Goal: Check status: Check status

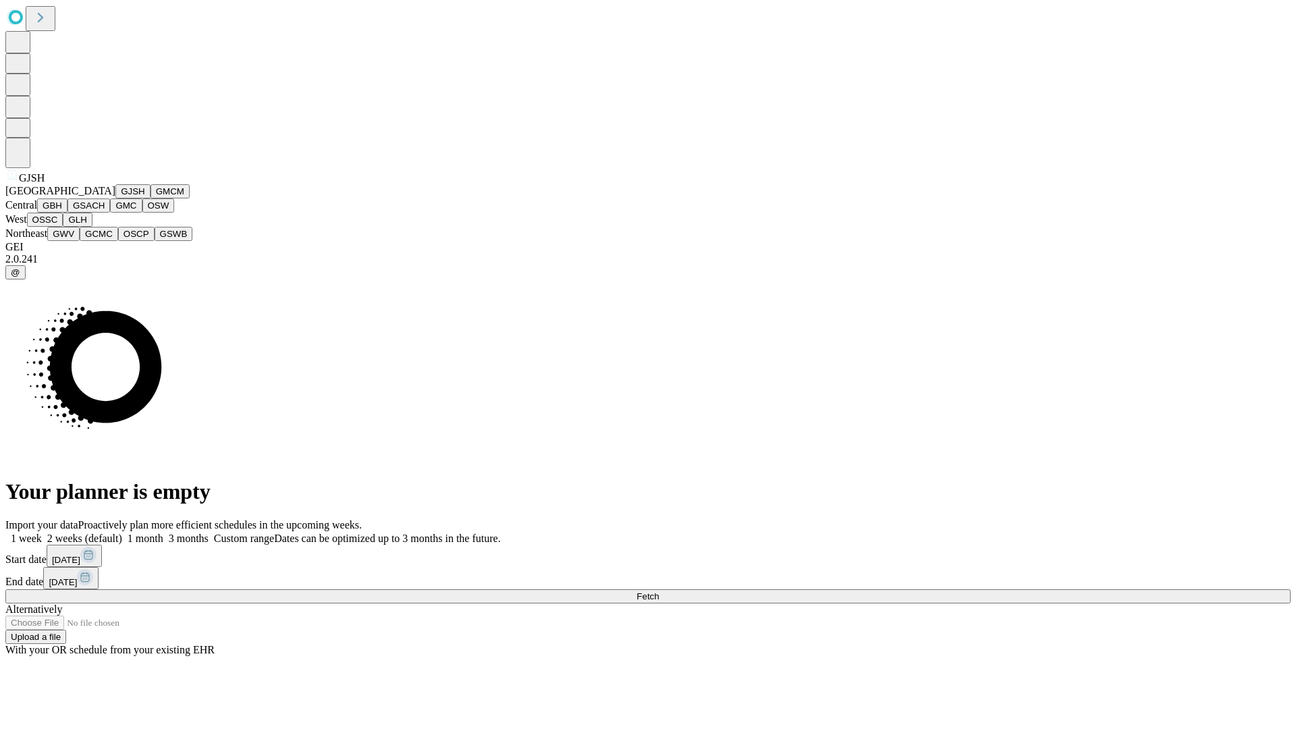
click at [115, 199] on button "GJSH" at bounding box center [132, 191] width 35 height 14
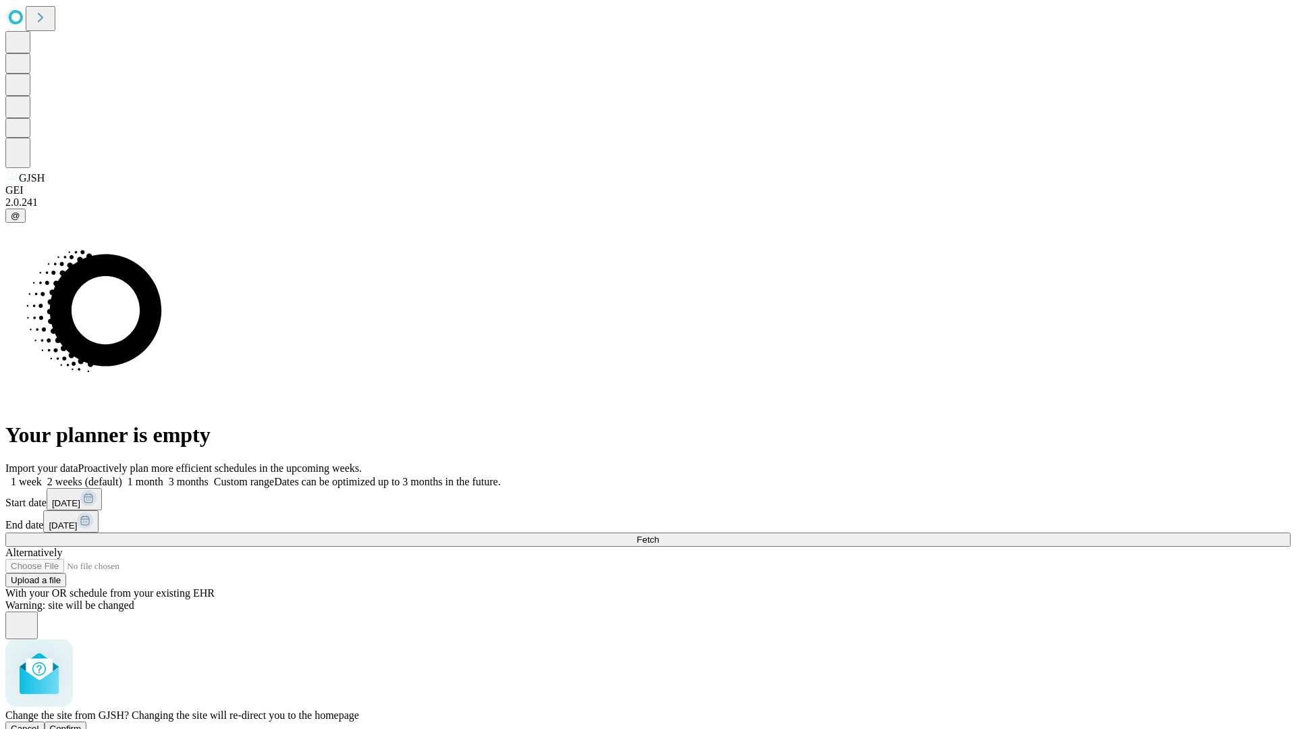
click at [82, 724] on span "Confirm" at bounding box center [66, 729] width 32 height 10
click at [122, 476] on label "2 weeks (default)" at bounding box center [82, 481] width 80 height 11
click at [659, 535] on span "Fetch" at bounding box center [648, 540] width 22 height 10
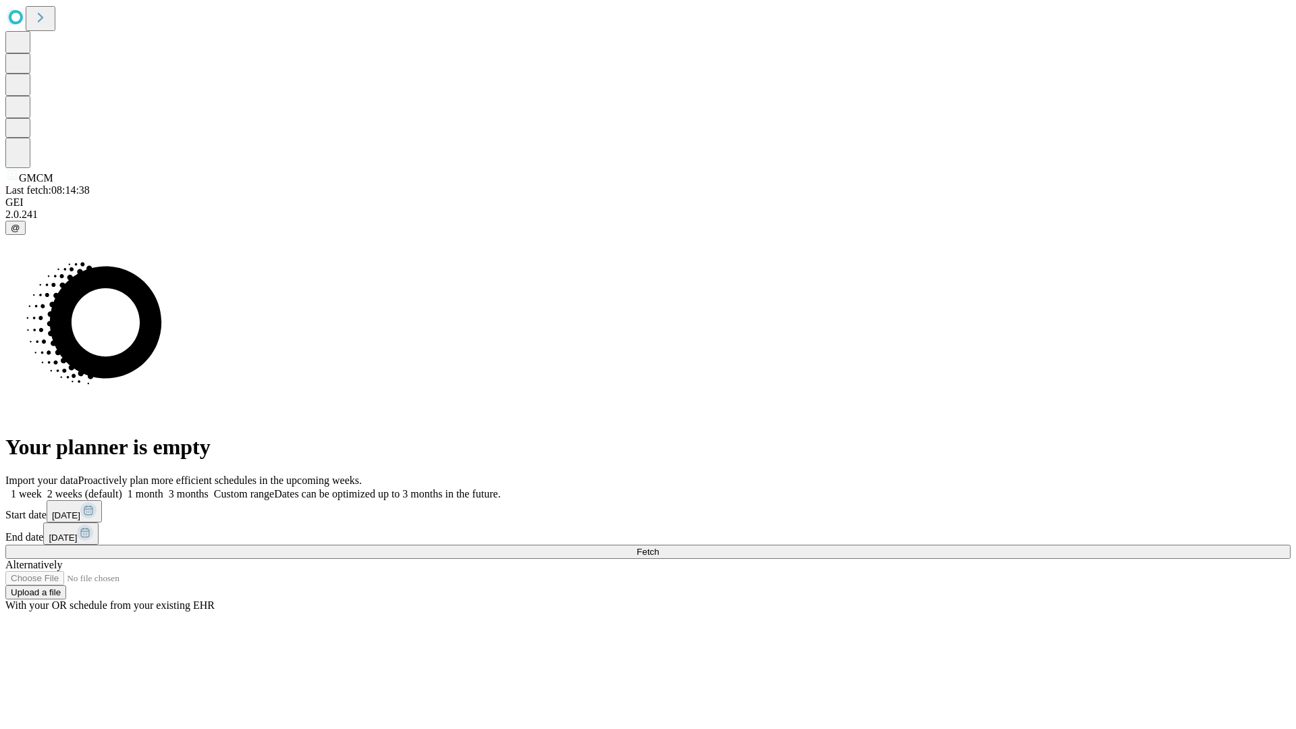
click at [122, 488] on label "2 weeks (default)" at bounding box center [82, 493] width 80 height 11
click at [659, 547] on span "Fetch" at bounding box center [648, 552] width 22 height 10
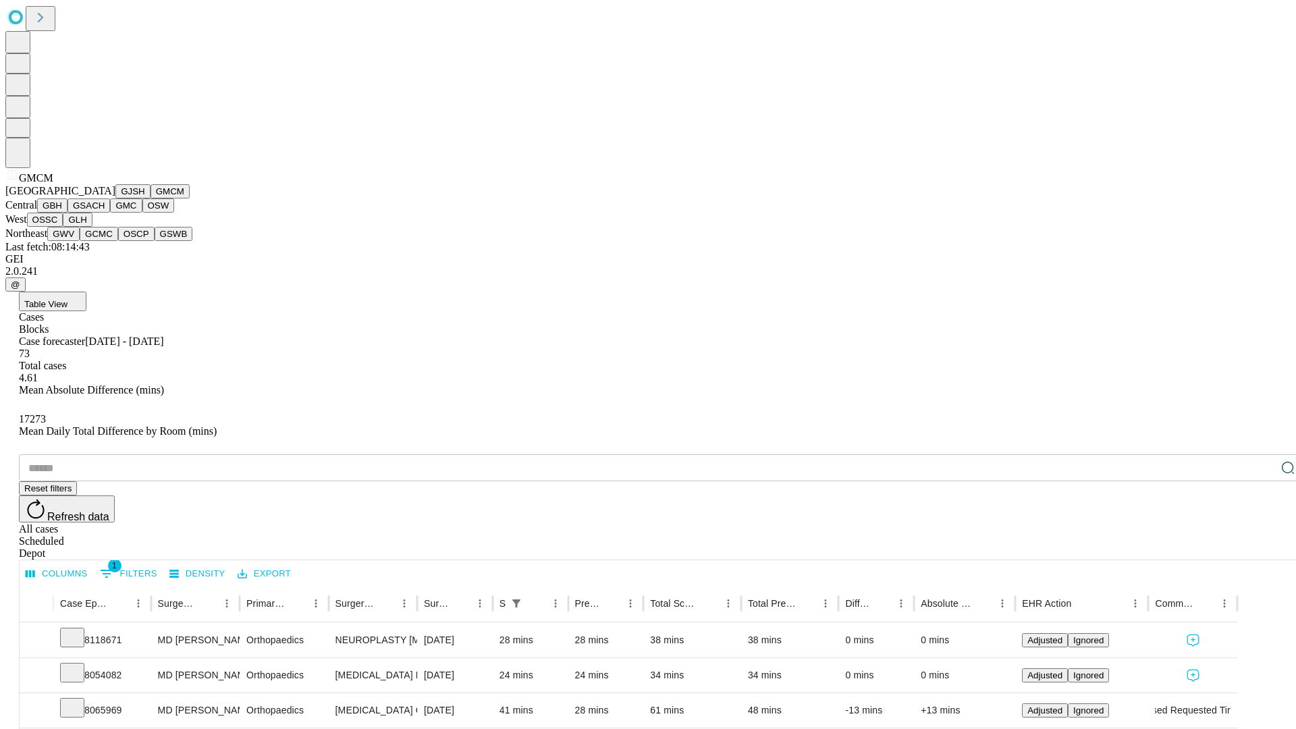
click at [68, 213] on button "GBH" at bounding box center [52, 206] width 30 height 14
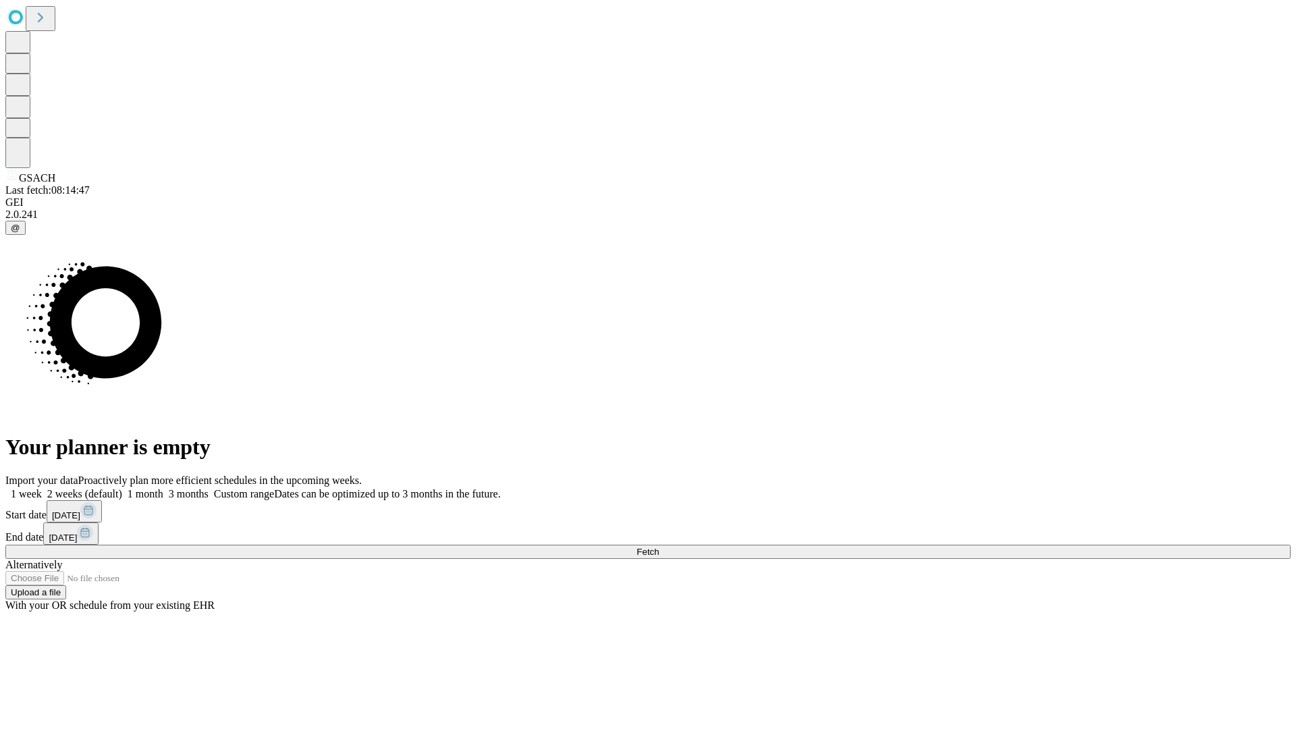
click at [122, 488] on label "2 weeks (default)" at bounding box center [82, 493] width 80 height 11
click at [659, 547] on span "Fetch" at bounding box center [648, 552] width 22 height 10
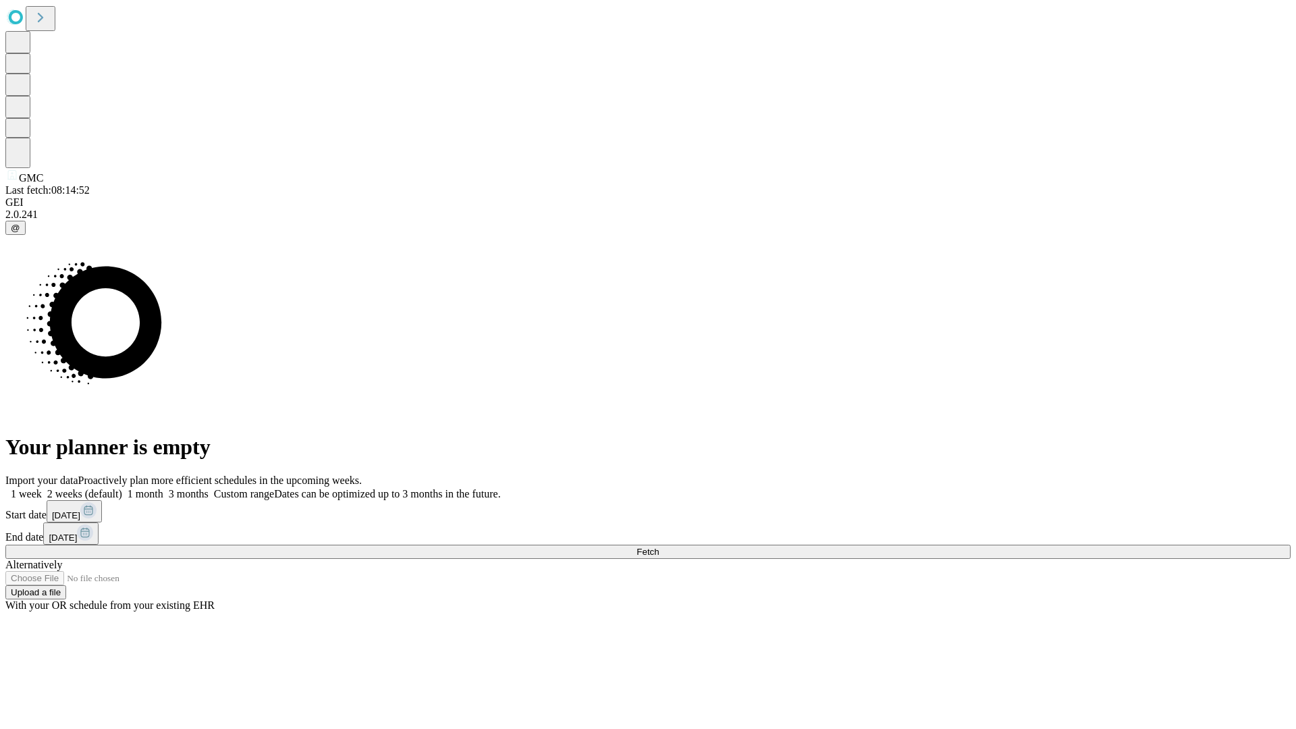
click at [122, 488] on label "2 weeks (default)" at bounding box center [82, 493] width 80 height 11
click at [659, 547] on span "Fetch" at bounding box center [648, 552] width 22 height 10
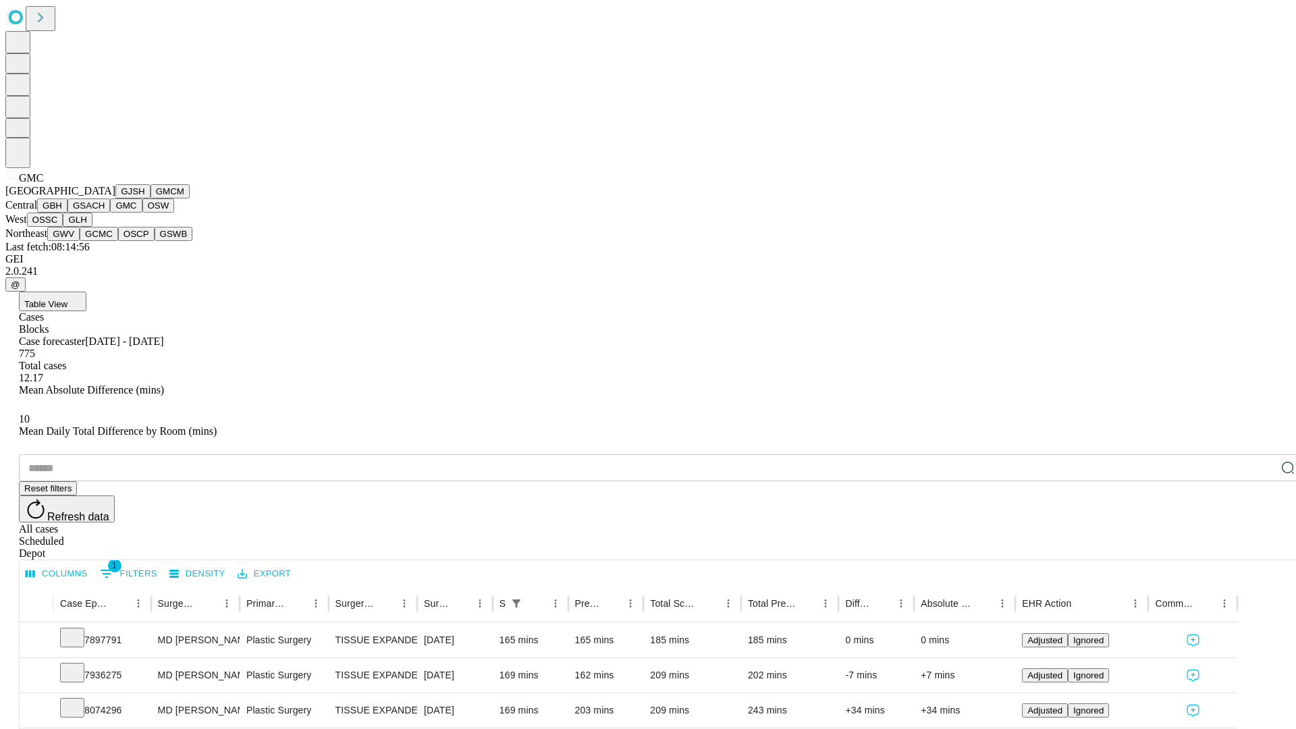
click at [142, 213] on button "OSW" at bounding box center [158, 206] width 32 height 14
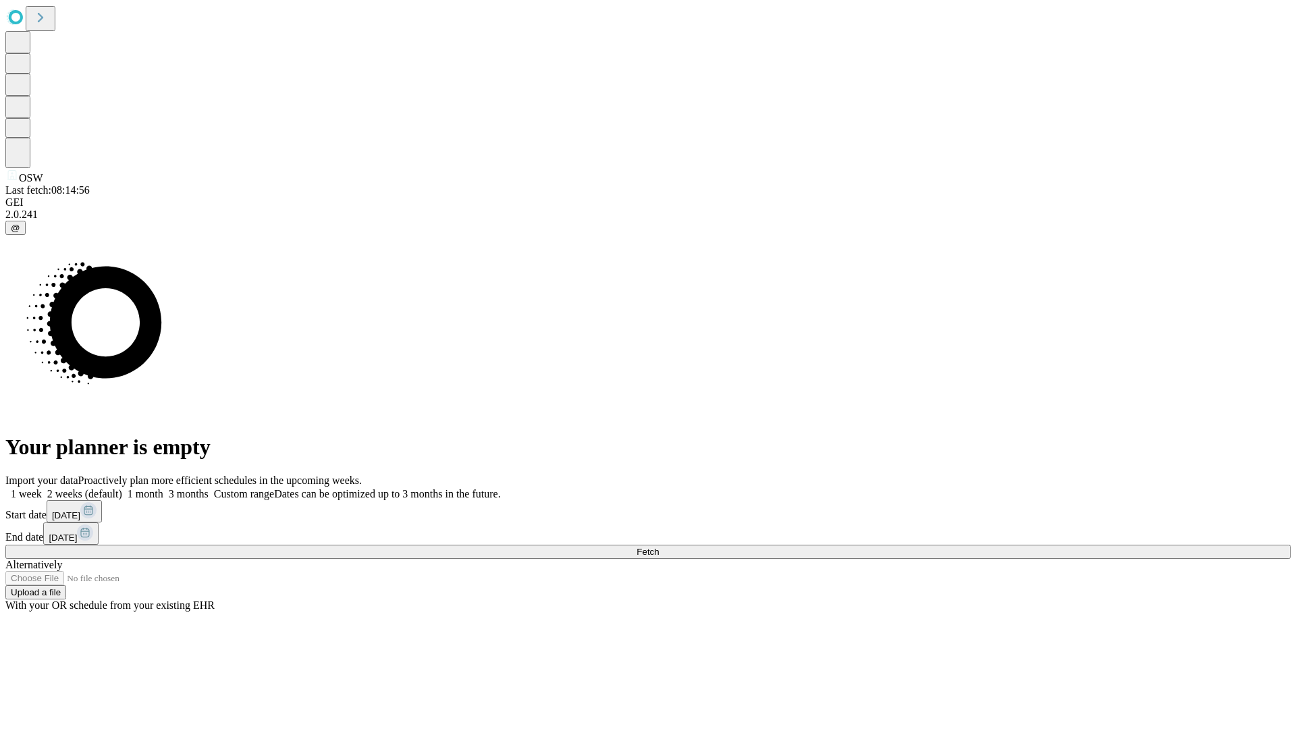
click at [122, 488] on label "2 weeks (default)" at bounding box center [82, 493] width 80 height 11
click at [659, 547] on span "Fetch" at bounding box center [648, 552] width 22 height 10
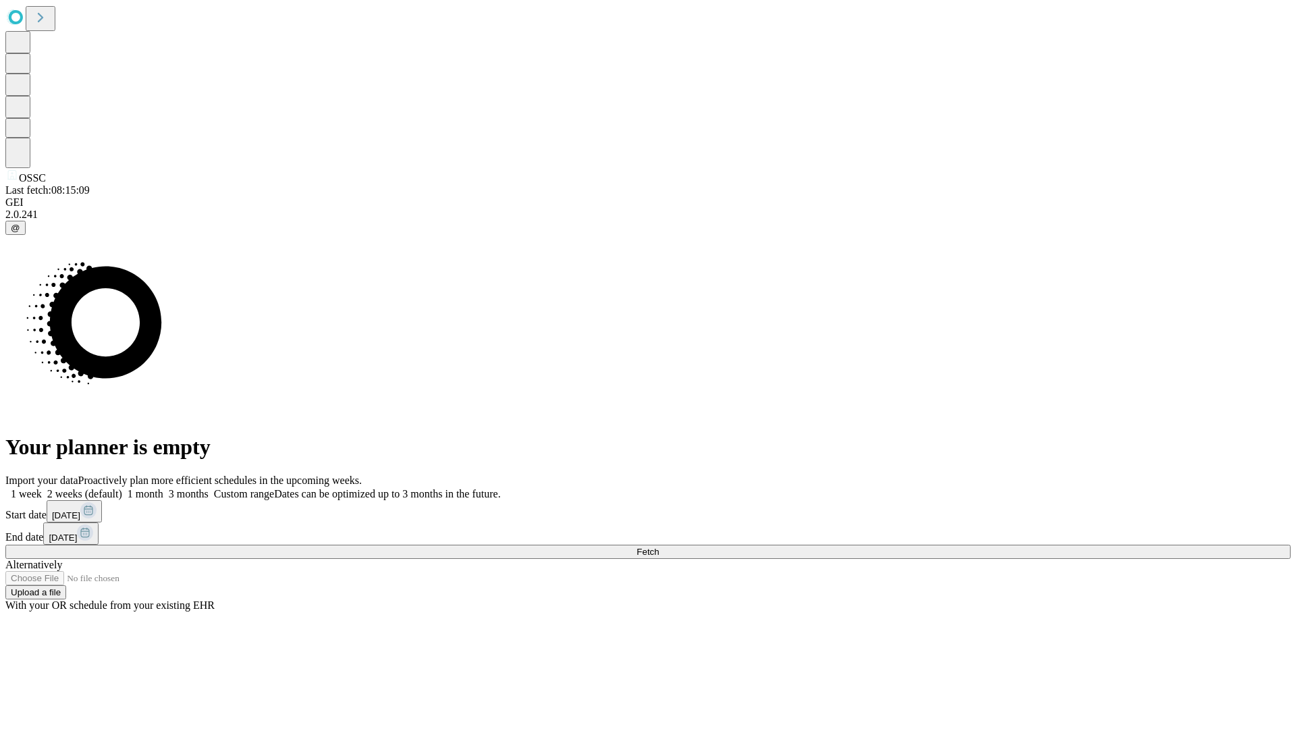
click at [122, 488] on label "2 weeks (default)" at bounding box center [82, 493] width 80 height 11
click at [659, 547] on span "Fetch" at bounding box center [648, 552] width 22 height 10
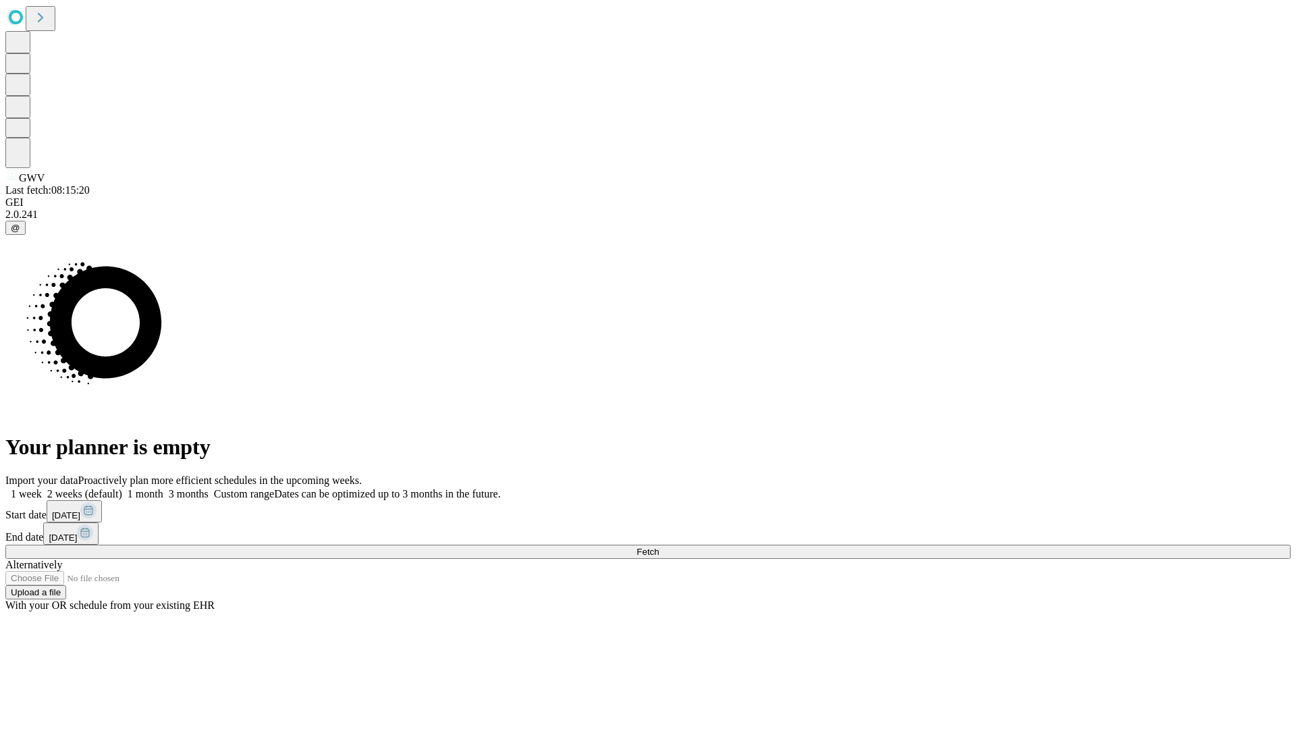
click at [122, 488] on label "2 weeks (default)" at bounding box center [82, 493] width 80 height 11
click at [659, 547] on span "Fetch" at bounding box center [648, 552] width 22 height 10
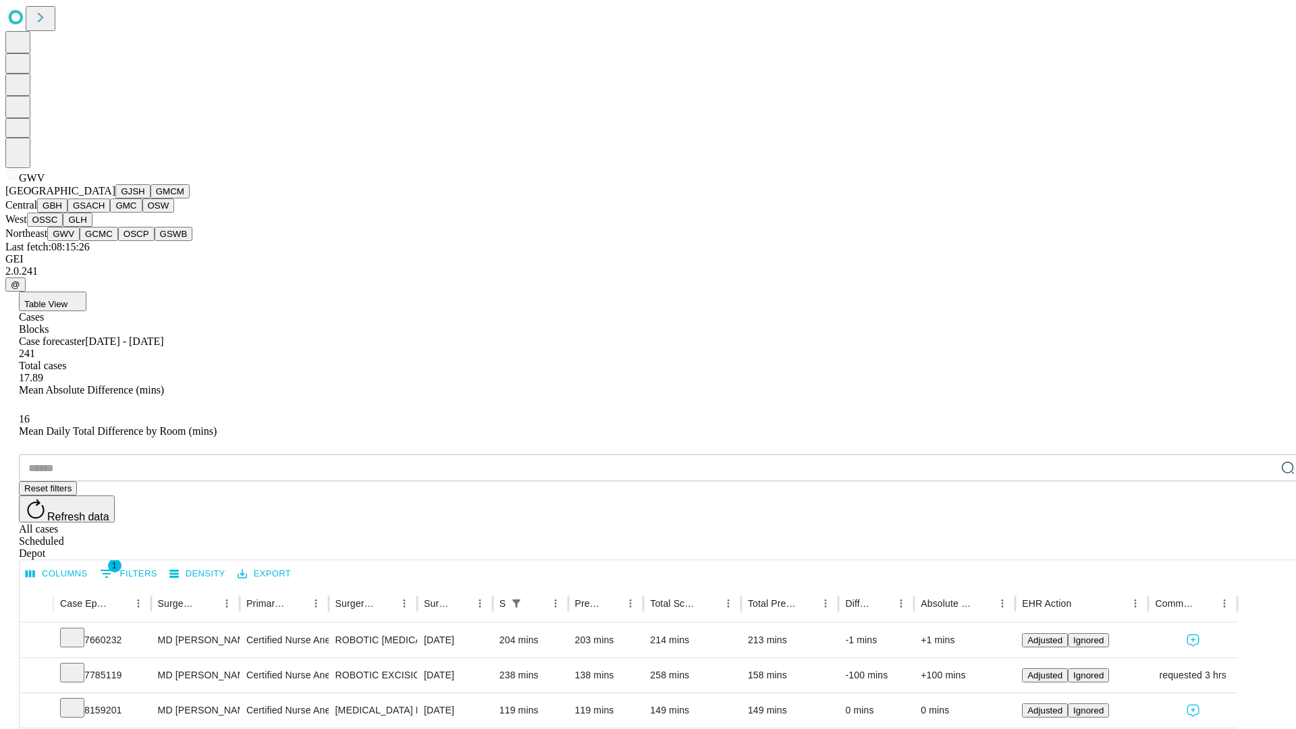
click at [105, 241] on button "GCMC" at bounding box center [99, 234] width 38 height 14
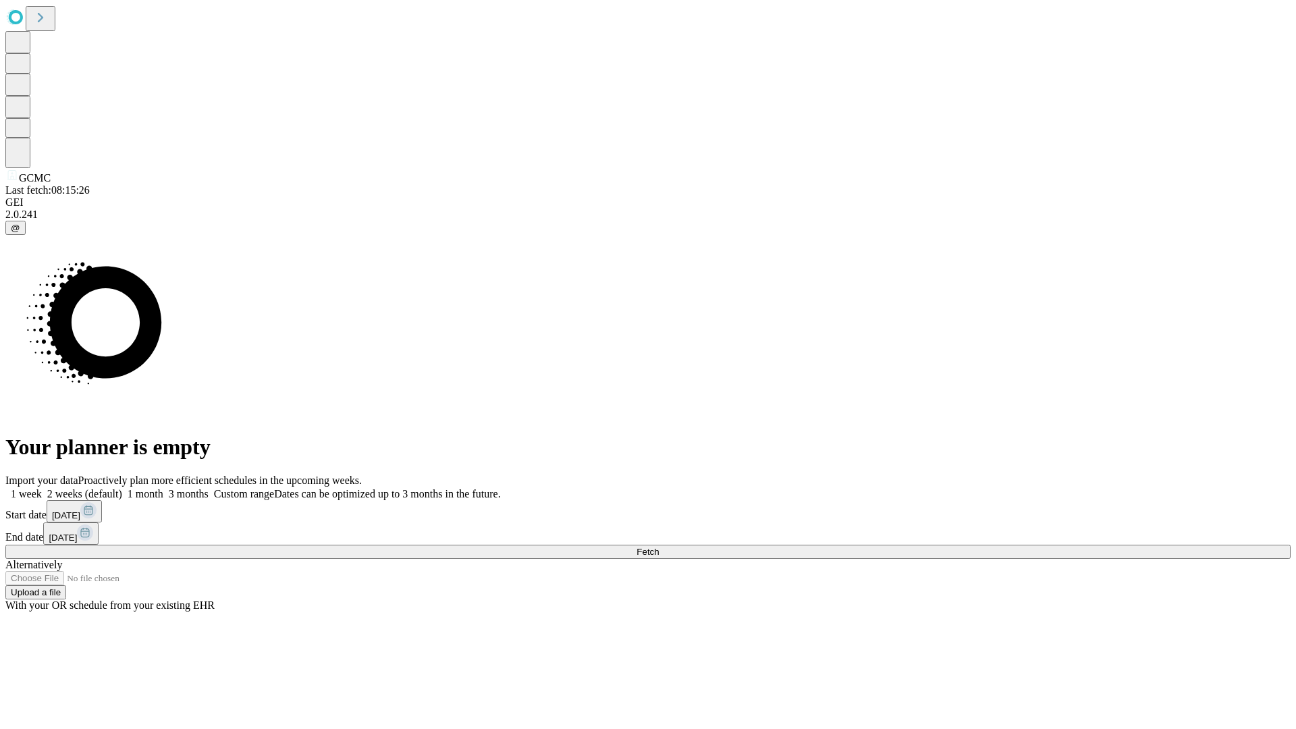
click at [122, 488] on label "2 weeks (default)" at bounding box center [82, 493] width 80 height 11
click at [659, 547] on span "Fetch" at bounding box center [648, 552] width 22 height 10
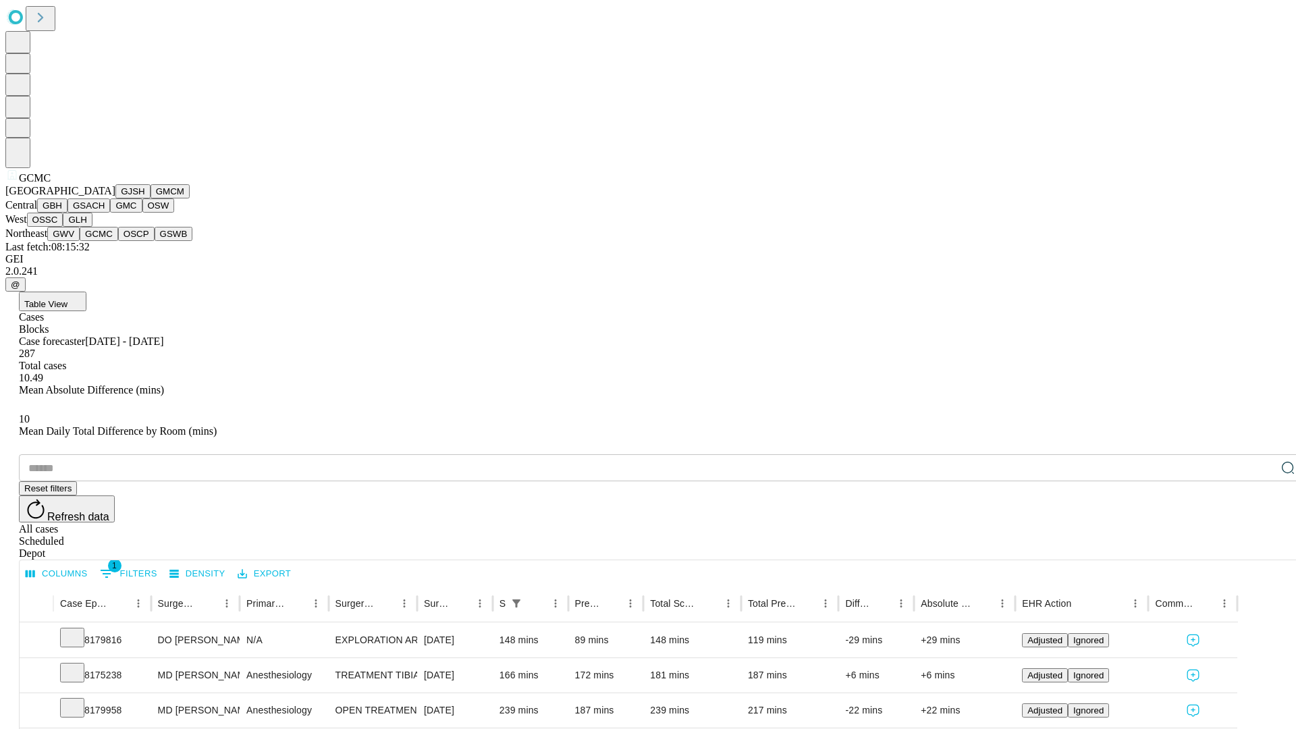
click at [118, 241] on button "OSCP" at bounding box center [136, 234] width 36 height 14
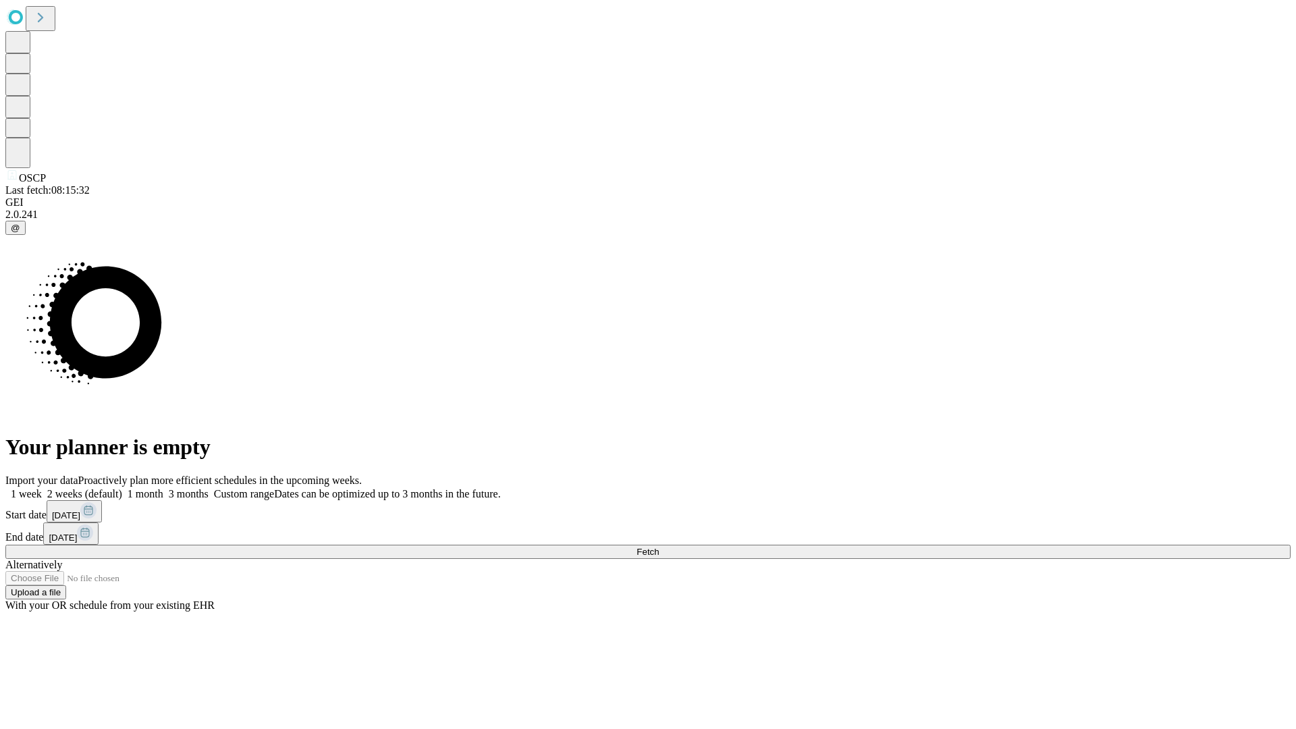
click at [122, 488] on label "2 weeks (default)" at bounding box center [82, 493] width 80 height 11
click at [659, 547] on span "Fetch" at bounding box center [648, 552] width 22 height 10
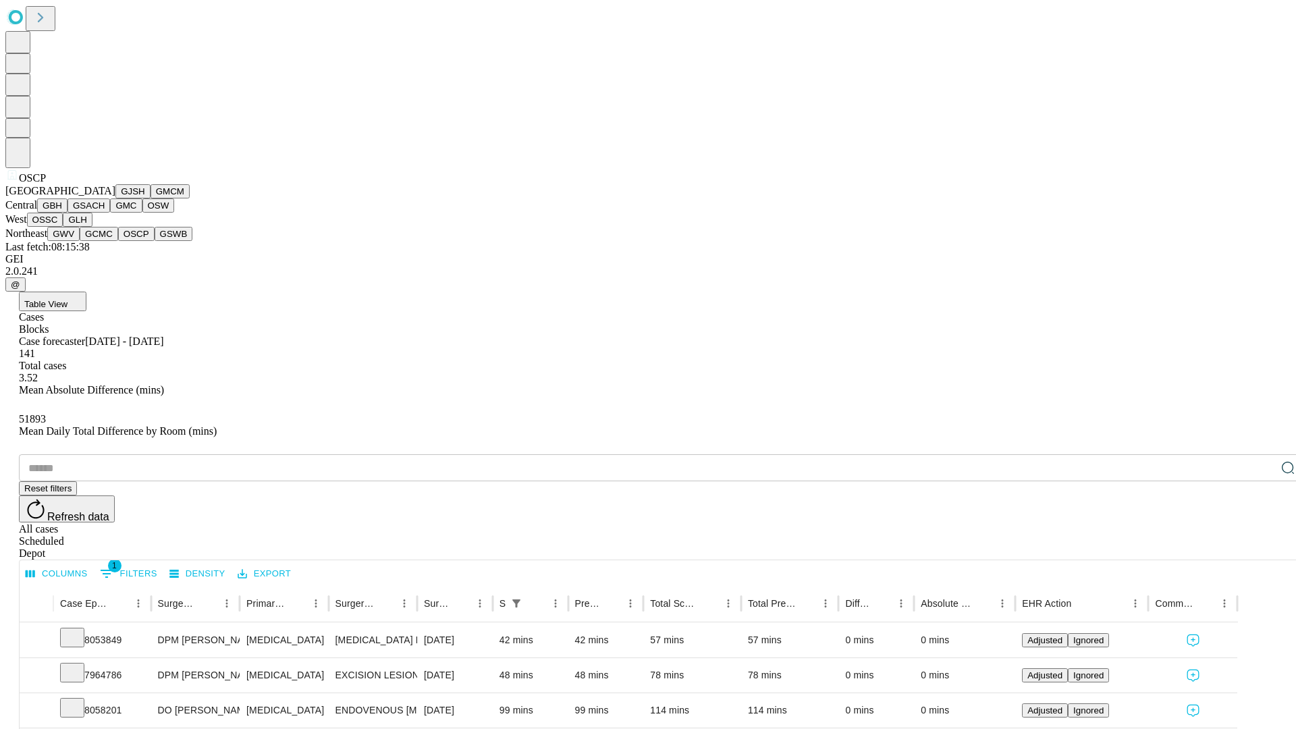
click at [155, 241] on button "GSWB" at bounding box center [174, 234] width 38 height 14
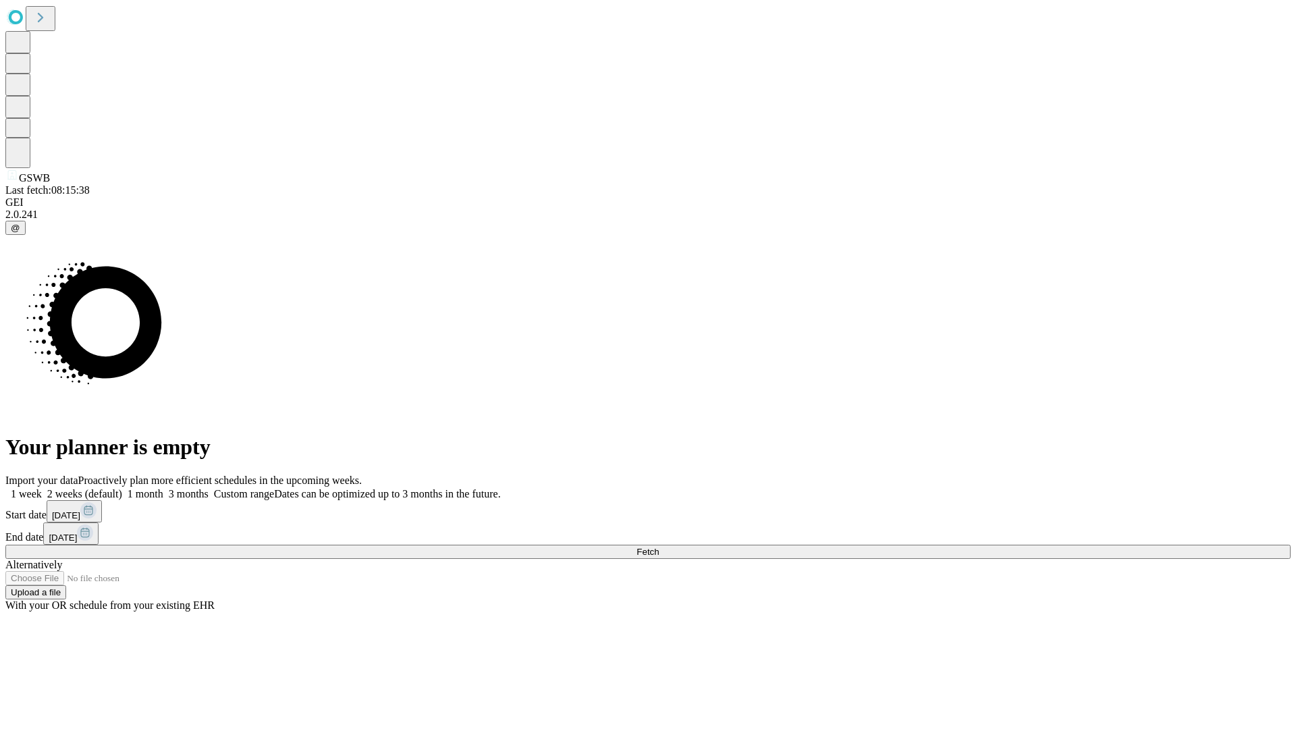
click at [122, 488] on label "2 weeks (default)" at bounding box center [82, 493] width 80 height 11
click at [659, 547] on span "Fetch" at bounding box center [648, 552] width 22 height 10
